Goal: Check status

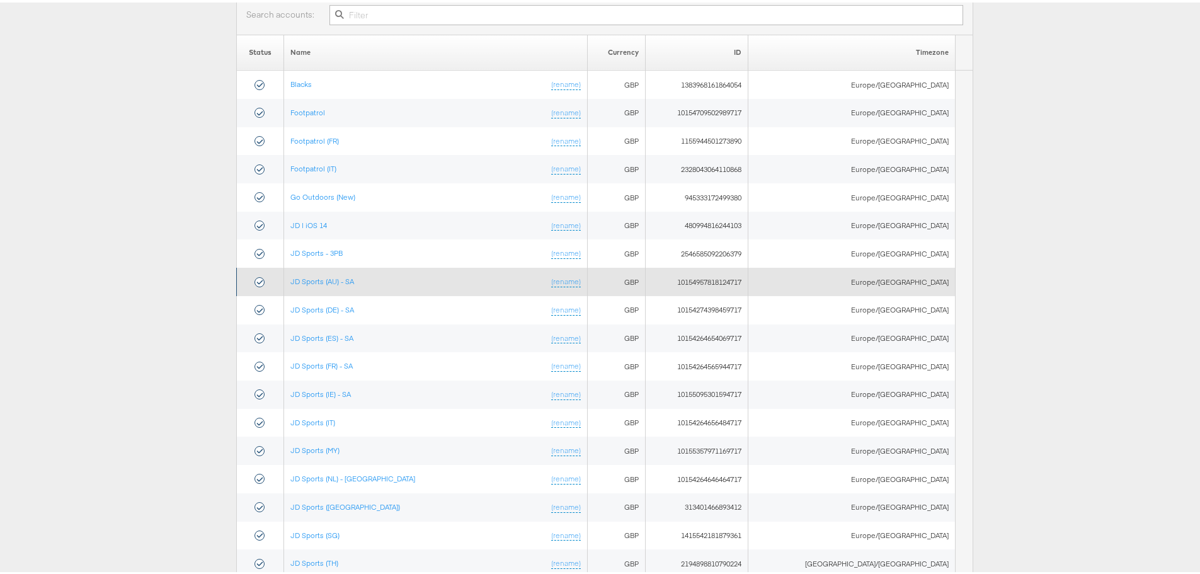
scroll to position [189, 0]
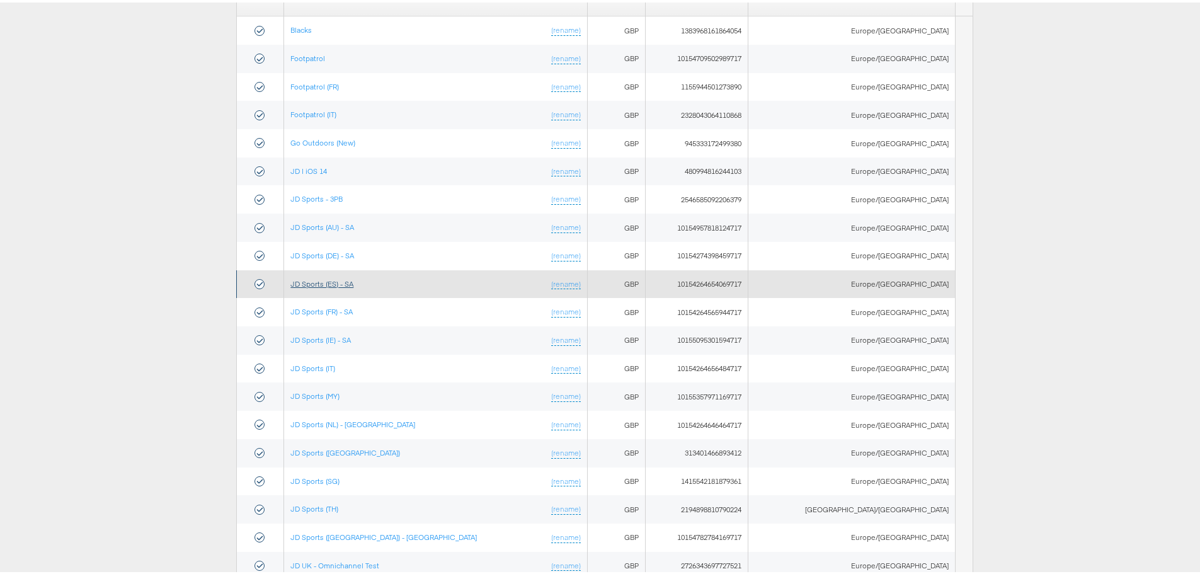
click at [341, 284] on link "JD Sports (ES) - SA" at bounding box center [321, 280] width 63 height 9
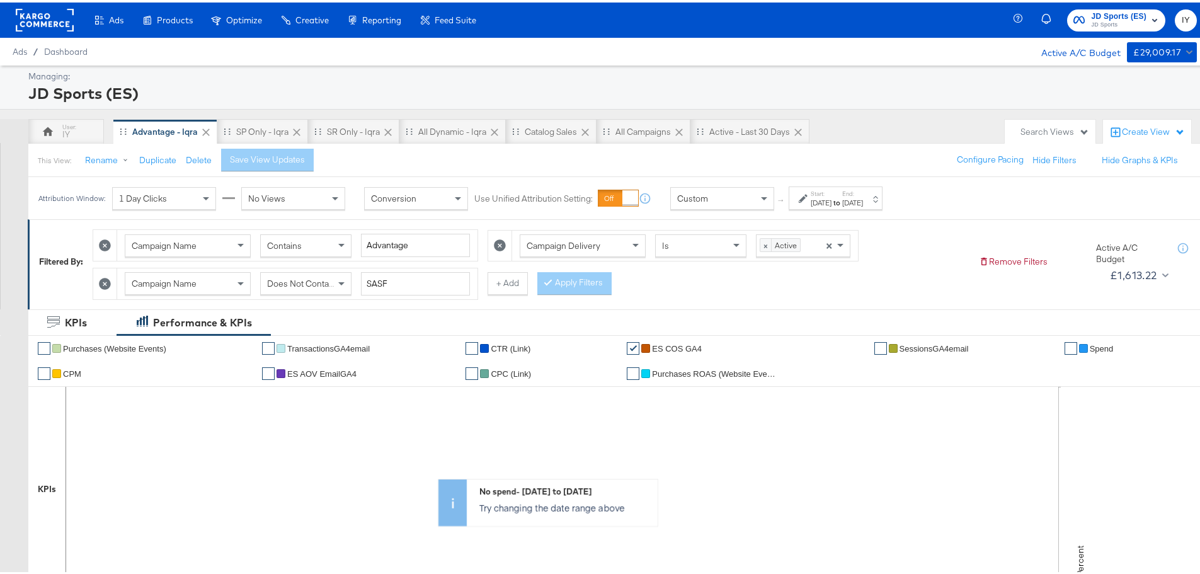
click at [898, 210] on div "Attribution Window: 1 Day Clicks No Views Conversion Use Unified Attribution Se…" at bounding box center [463, 195] width 870 height 42
click at [863, 197] on div "[DATE]" at bounding box center [852, 200] width 21 height 10
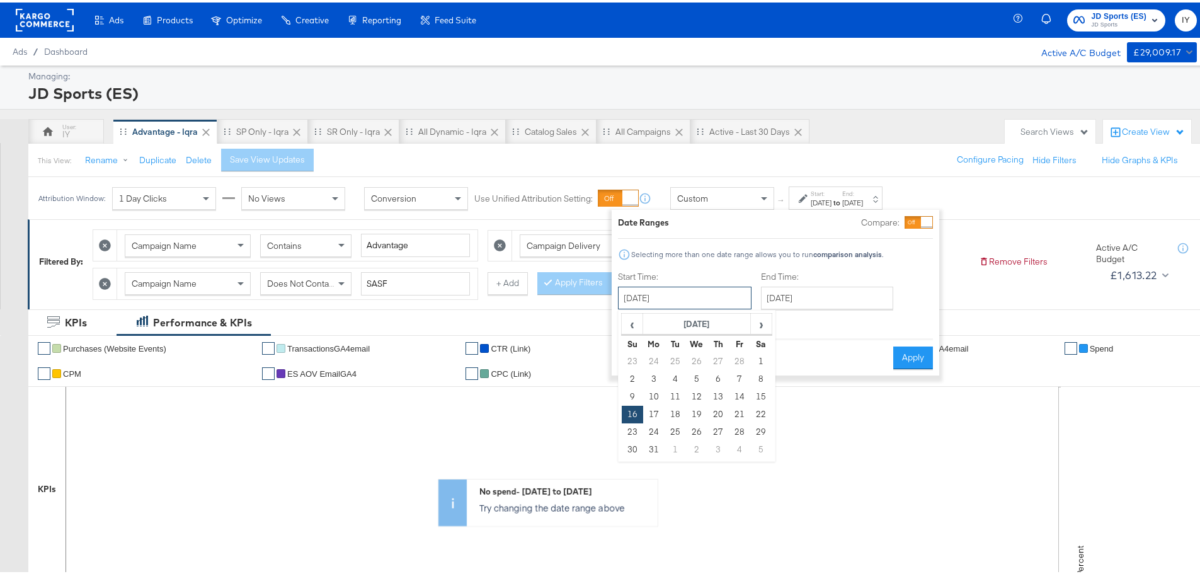
click at [704, 289] on input "[DATE]" at bounding box center [684, 295] width 133 height 23
click at [754, 321] on span "›" at bounding box center [761, 321] width 20 height 19
click at [758, 320] on span "›" at bounding box center [761, 321] width 20 height 19
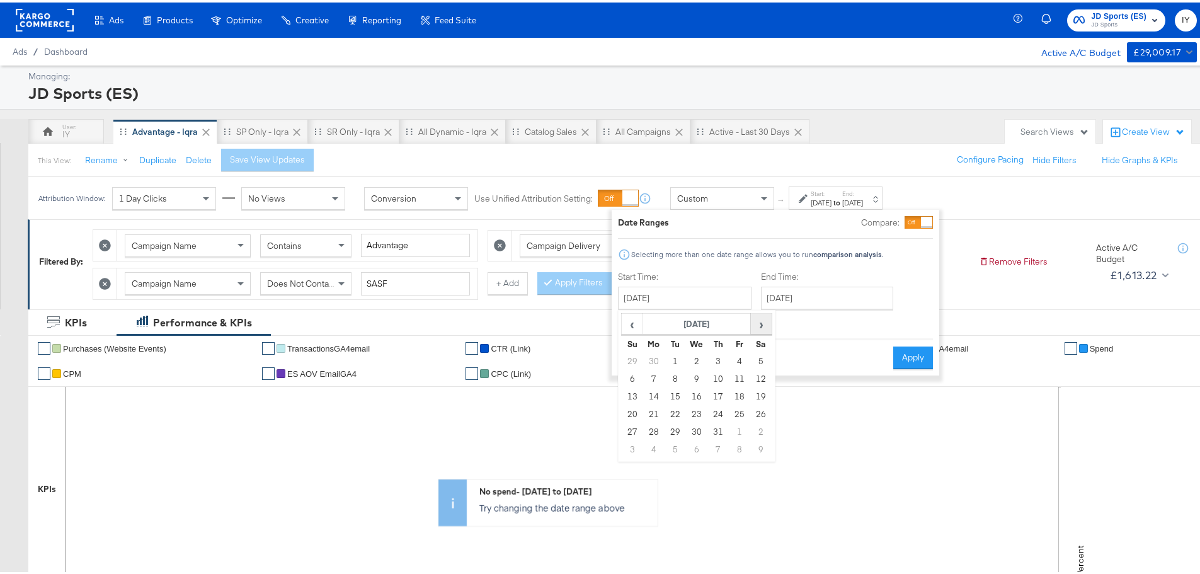
click at [758, 320] on span "›" at bounding box center [761, 321] width 20 height 19
click at [759, 320] on span "›" at bounding box center [761, 321] width 20 height 19
click at [632, 390] on td "14" at bounding box center [631, 394] width 21 height 18
type input "September 14th 2025"
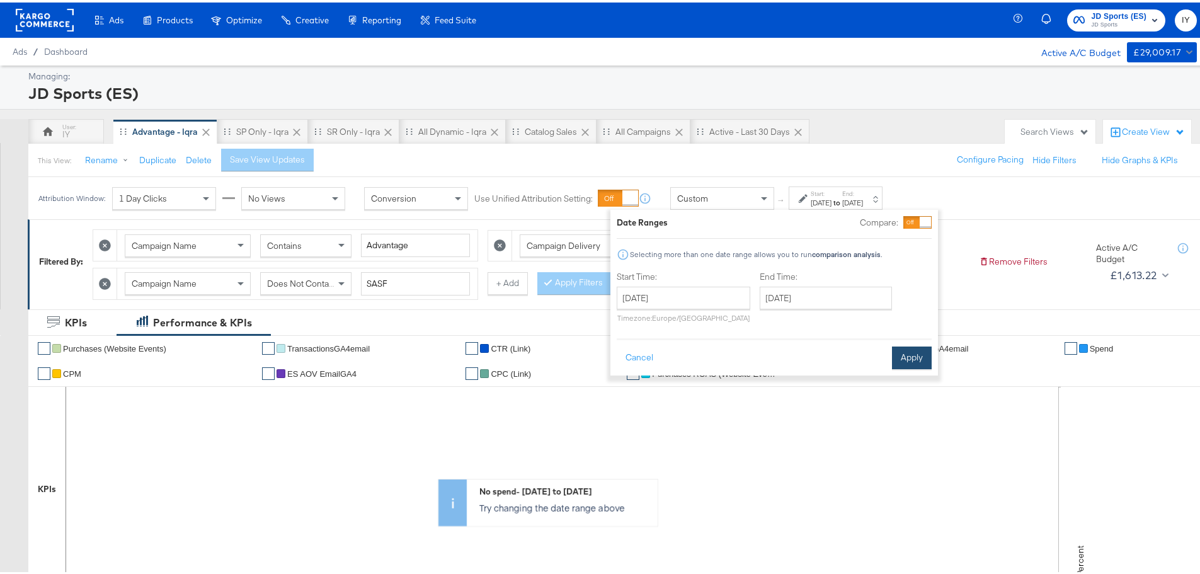
click at [905, 357] on button "Apply" at bounding box center [912, 355] width 40 height 23
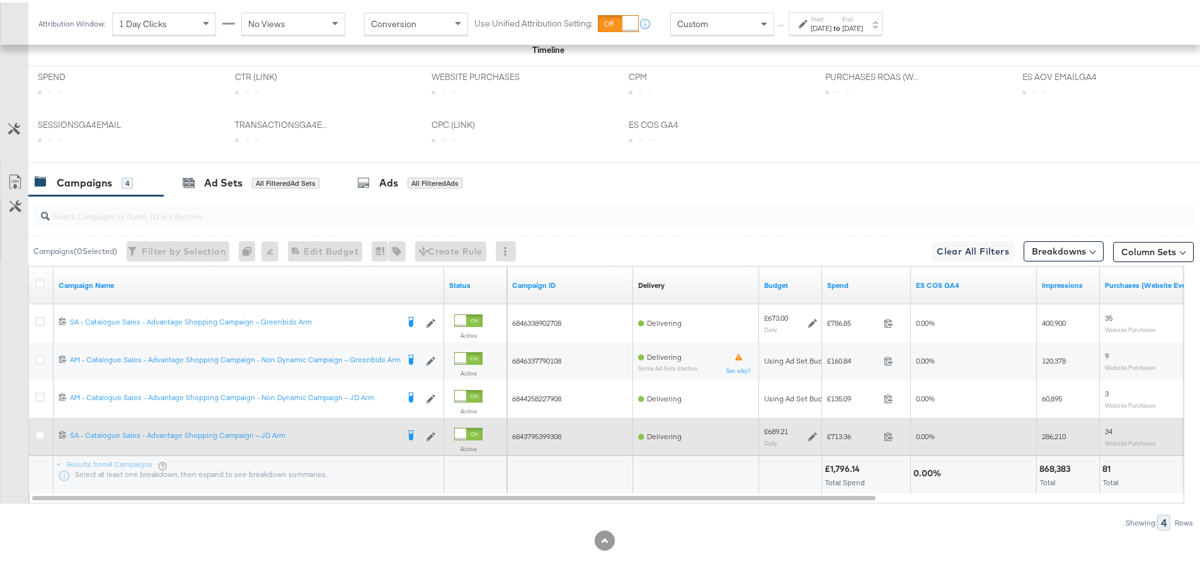
scroll to position [550, 0]
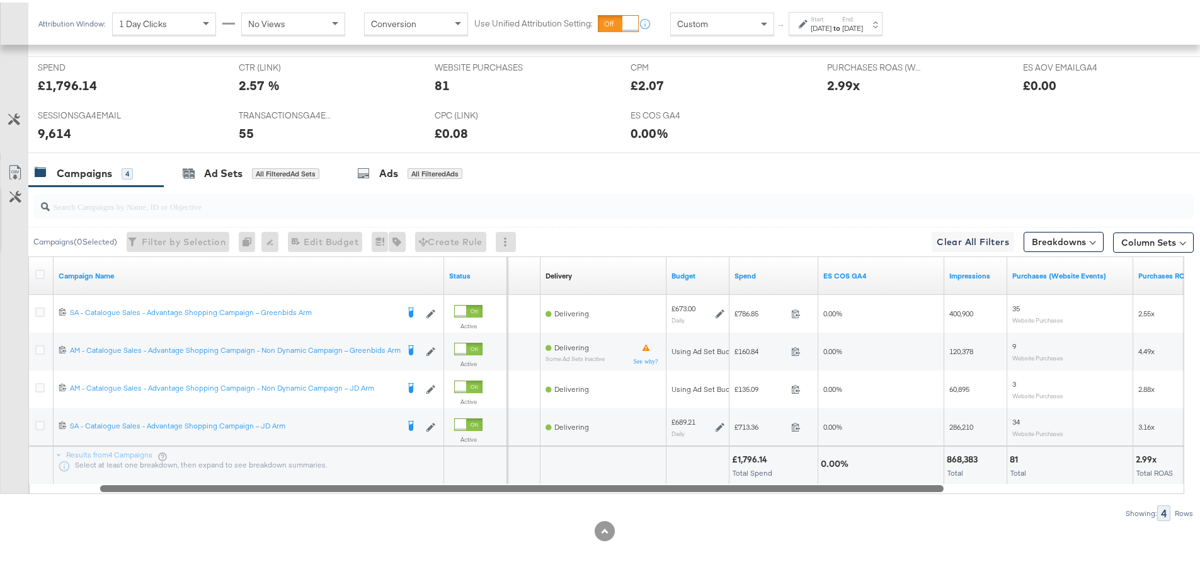
drag, startPoint x: 738, startPoint y: 489, endPoint x: 807, endPoint y: 493, distance: 68.8
click at [807, 493] on div "Campaigns ( 0 Selected) Filter by Selection Filter 0 campaigns 0 Rename 0 campa…" at bounding box center [596, 351] width 1193 height 334
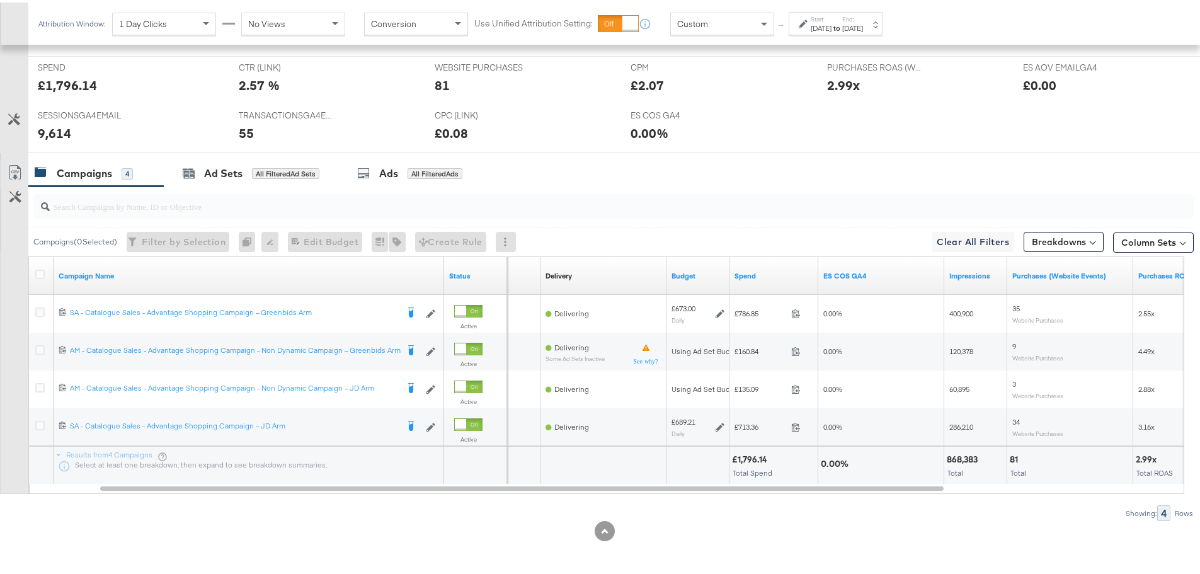
click at [827, 25] on div "Sep 14th 2025" at bounding box center [820, 26] width 21 height 10
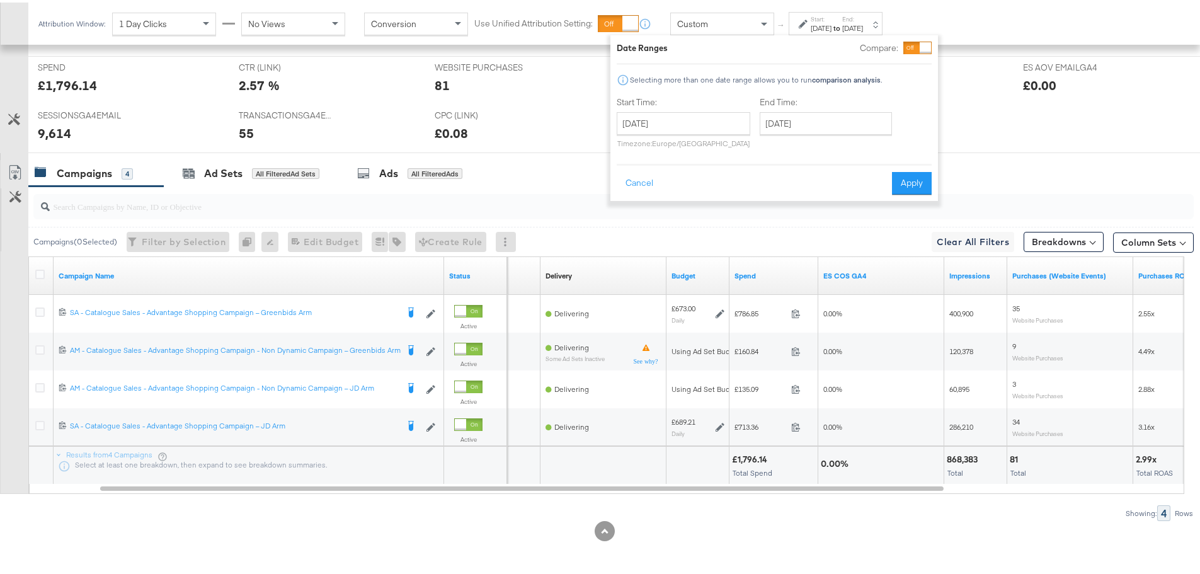
click at [831, 24] on div "Sep 14th 2025" at bounding box center [820, 26] width 21 height 10
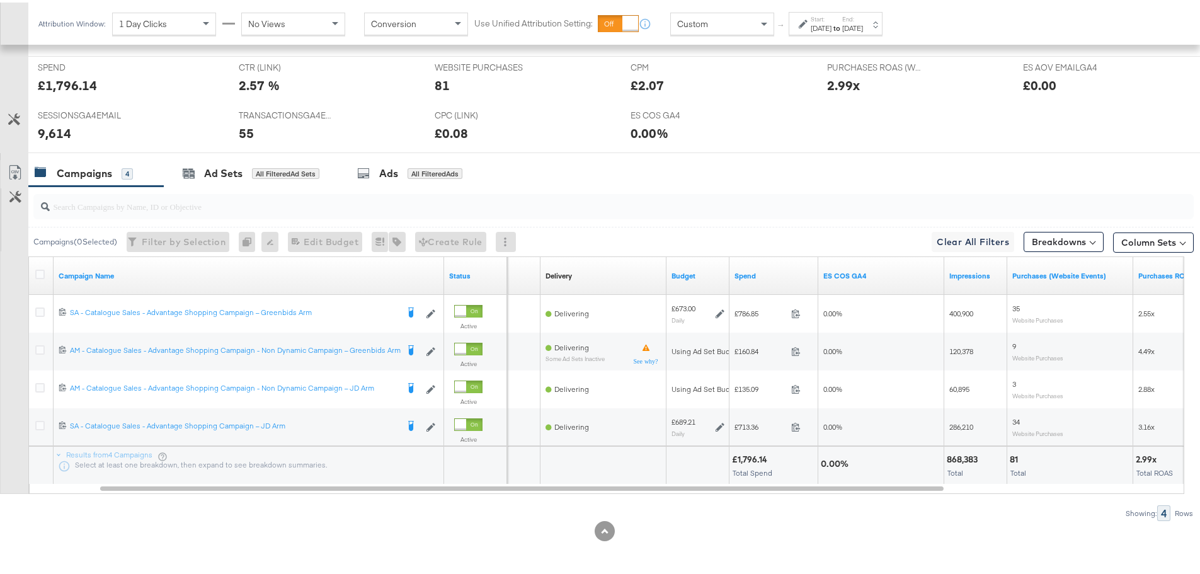
click at [744, 20] on div "Custom" at bounding box center [722, 21] width 103 height 21
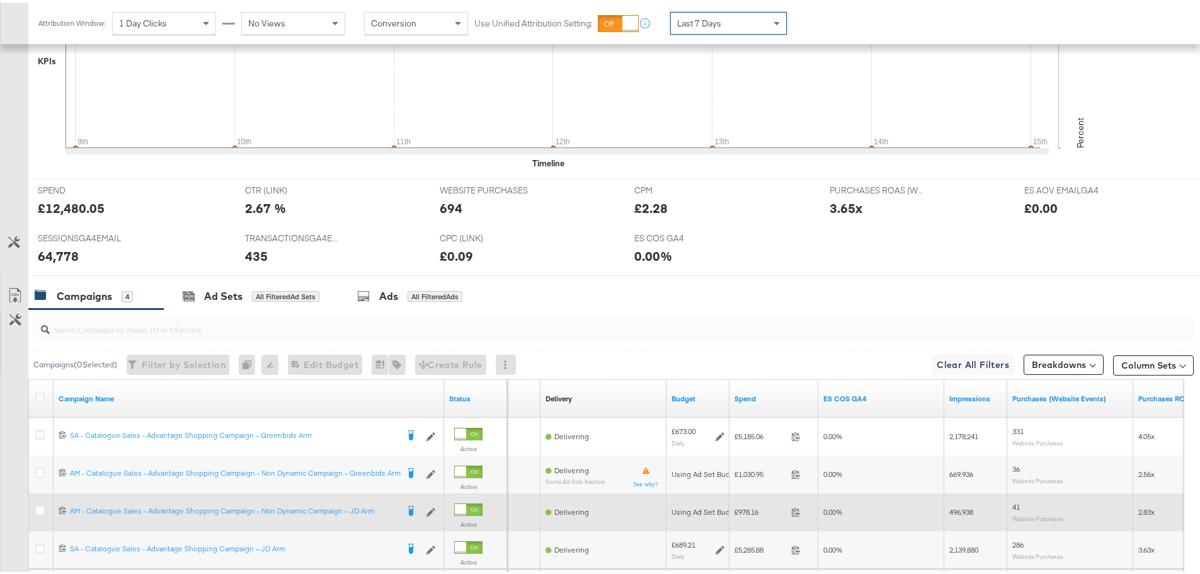
scroll to position [550, 0]
